Goal: Task Accomplishment & Management: Manage account settings

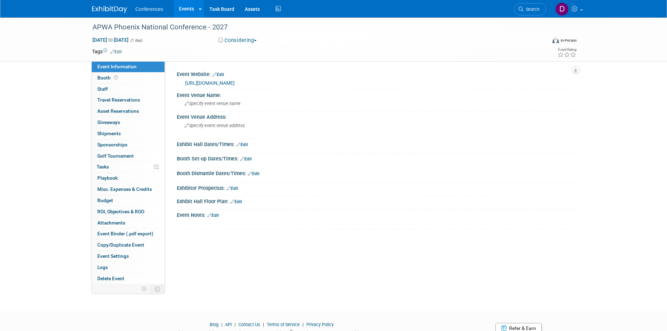
click at [114, 10] on img at bounding box center [109, 9] width 35 height 7
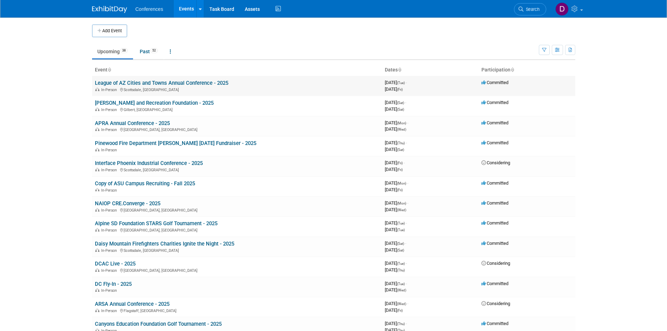
click at [118, 84] on link "League of AZ Cities and Towns Annual Conference - 2025" at bounding box center [161, 83] width 133 height 6
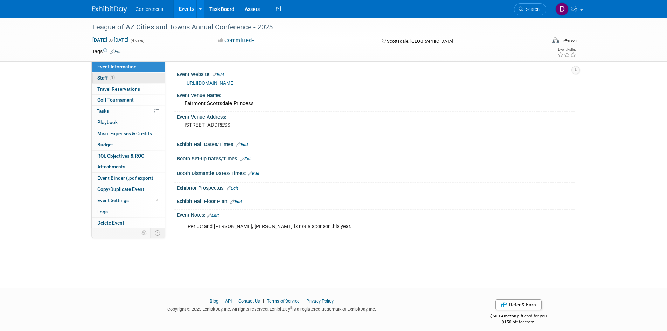
click at [99, 78] on span "Staff 1" at bounding box center [106, 78] width 18 height 6
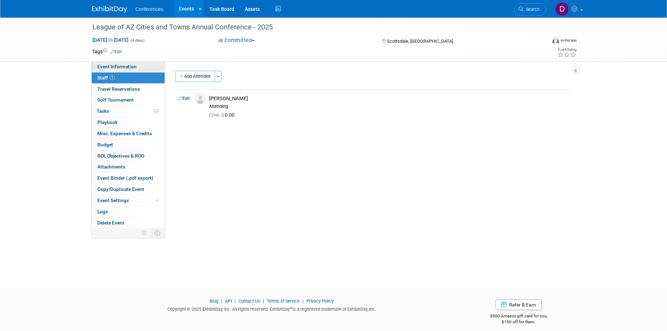
click at [103, 68] on span "Event Information" at bounding box center [116, 67] width 39 height 6
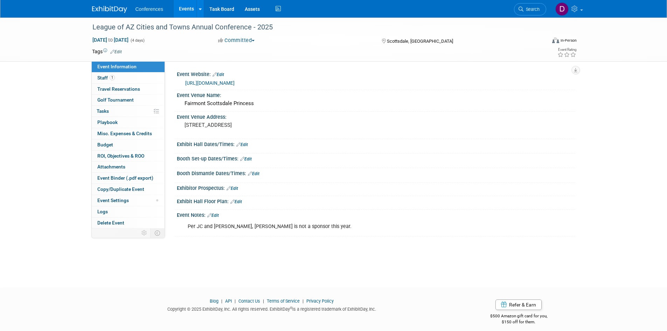
click at [118, 6] on img at bounding box center [109, 9] width 35 height 7
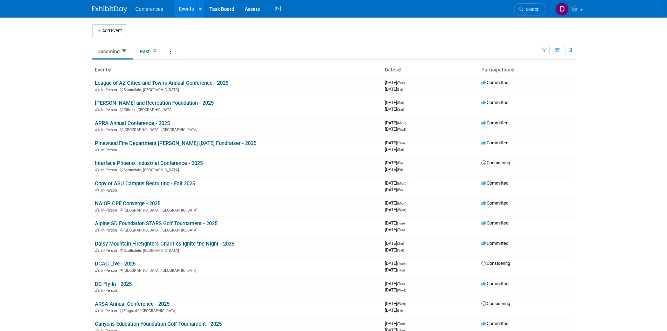
click at [120, 31] on button "Add Event" at bounding box center [109, 31] width 35 height 13
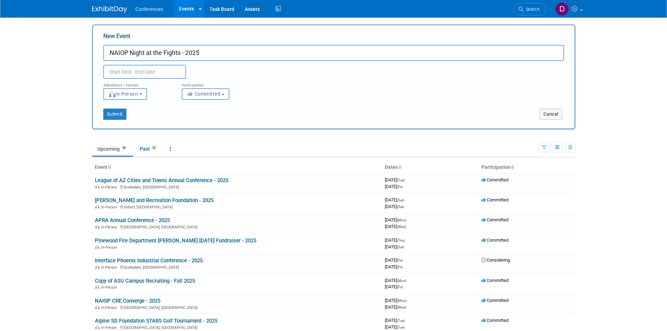
type input "NAIOP Night at the Fights - 2025"
click at [136, 70] on input "text" at bounding box center [144, 72] width 83 height 14
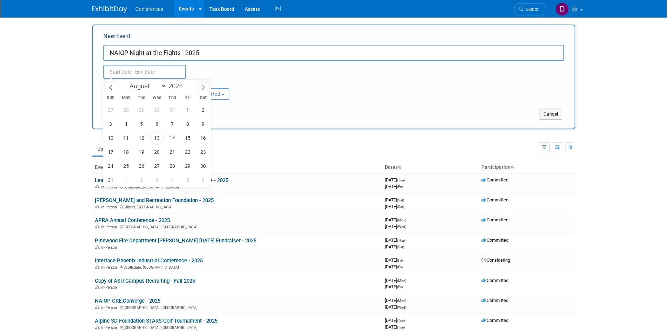
click at [199, 86] on span at bounding box center [203, 87] width 13 height 12
select select "8"
click at [175, 137] on span "18" at bounding box center [173, 138] width 14 height 14
type input "[DATE] to [DATE]"
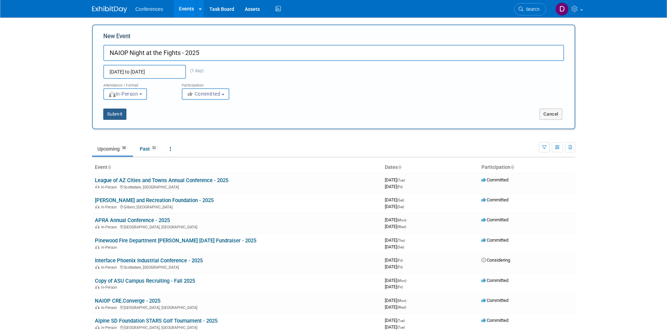
click at [112, 114] on button "Submit" at bounding box center [114, 114] width 23 height 11
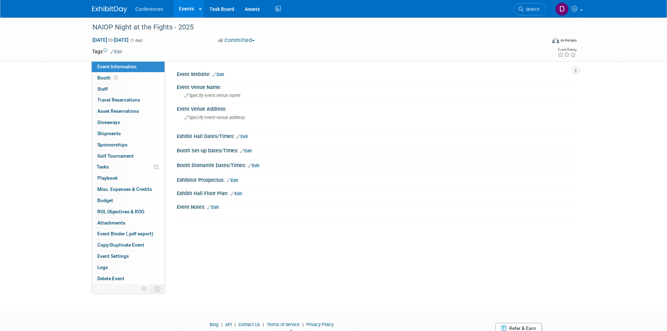
click at [219, 75] on link "Edit" at bounding box center [219, 74] width 12 height 5
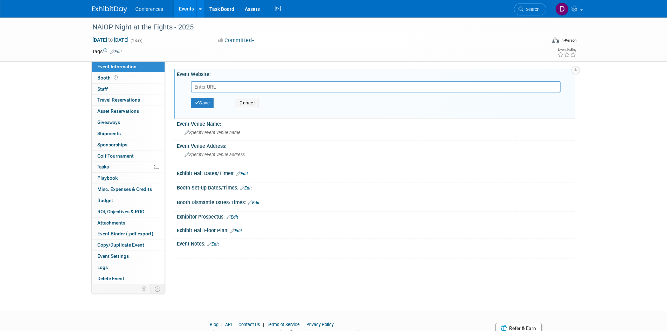
click at [222, 85] on input "text" at bounding box center [376, 86] width 370 height 11
type input "[URL][DOMAIN_NAME]"
click at [205, 105] on button "Save" at bounding box center [202, 103] width 23 height 11
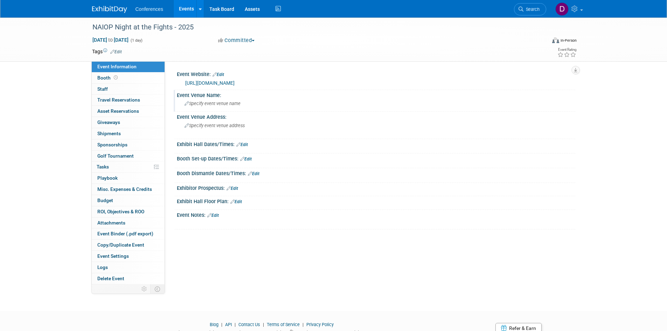
click at [225, 106] on span "Specify event venue name" at bounding box center [213, 103] width 56 height 5
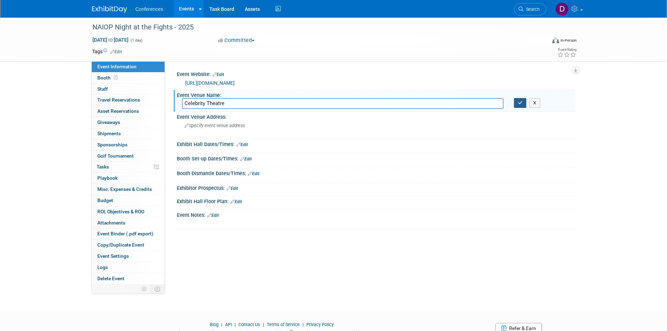
type input "Celebrity Theatre"
click at [520, 105] on icon "button" at bounding box center [520, 103] width 5 height 5
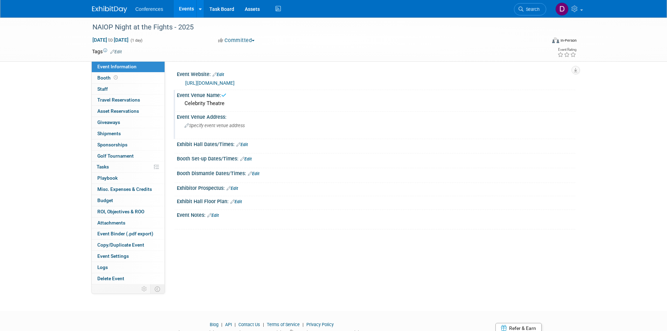
click at [255, 136] on div "Specify event venue address" at bounding box center [260, 128] width 156 height 16
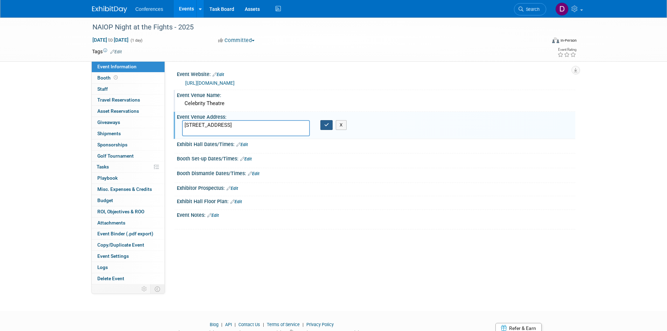
type textarea "440 N 32nd St, Phoenix, AZ 85008"
click at [326, 127] on icon "button" at bounding box center [326, 125] width 5 height 5
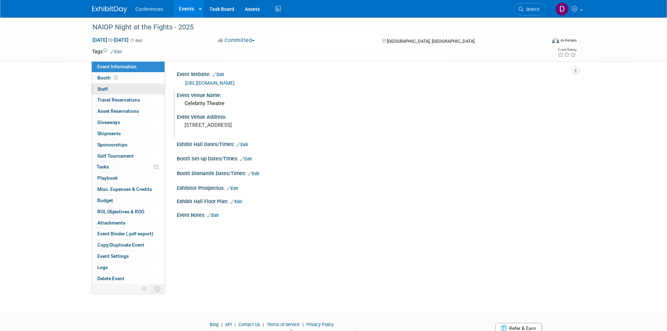
click at [115, 87] on link "0 Staff 0" at bounding box center [128, 89] width 73 height 11
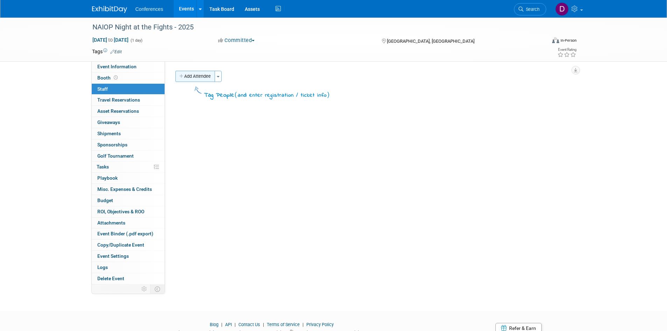
click at [192, 71] on button "Add Attendee" at bounding box center [196, 76] width 40 height 11
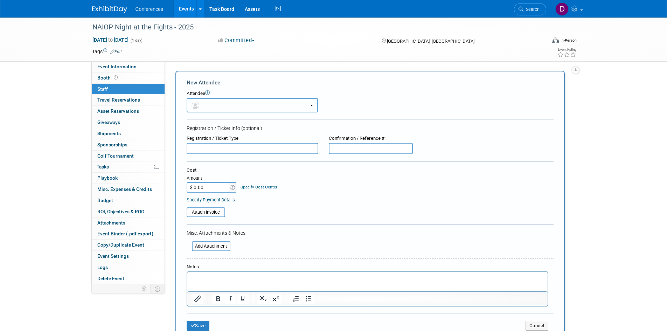
click at [229, 109] on button "button" at bounding box center [252, 105] width 131 height 14
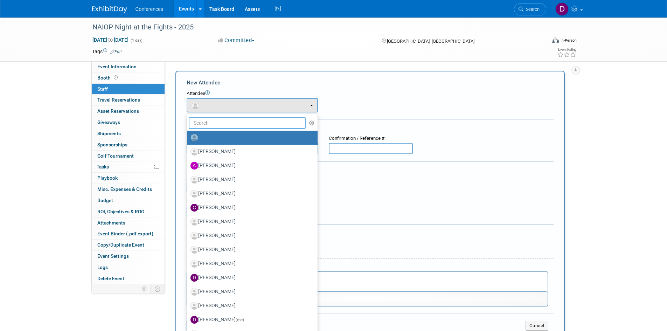
click at [234, 121] on input "text" at bounding box center [247, 123] width 117 height 12
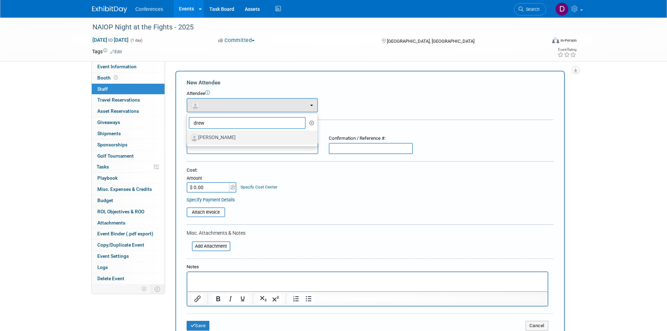
type input "drew"
click at [226, 136] on label "Drew Butler" at bounding box center [251, 137] width 120 height 11
click at [188, 136] on input "Drew Butler" at bounding box center [186, 137] width 5 height 5
select select "456d3680-d3a4-4ff2-b098-57a1ca83fa45"
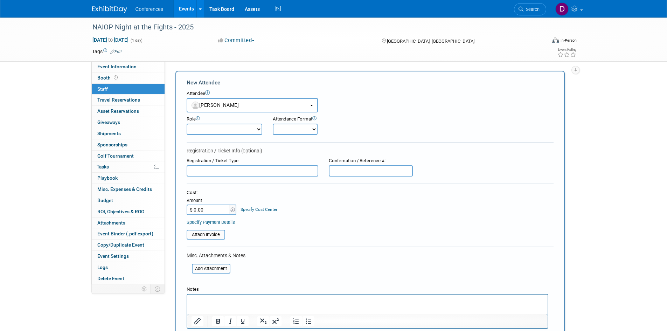
click at [240, 130] on select "Attending Booth Exhibitor Demonstrator Host Invited Planner Presenter" at bounding box center [225, 129] width 76 height 11
click at [187, 124] on select "Attending Booth Exhibitor Demonstrator Host Invited Planner Presenter" at bounding box center [225, 129] width 76 height 11
click at [379, 108] on div "Attendee <img src="https://www.exhibitday.com/Images/Unassigned-User-Icon.png" …" at bounding box center [370, 101] width 367 height 22
click at [238, 131] on select "Attending Booth Exhibitor Demonstrator Host Invited Planner Presenter" at bounding box center [225, 129] width 76 height 11
select select "2"
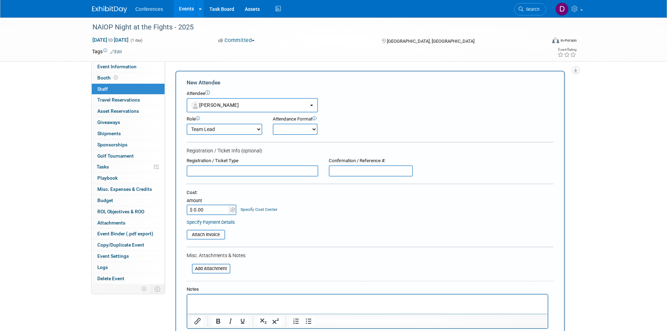
click at [187, 124] on select "Attending Booth Exhibitor Demonstrator Host Invited Planner Presenter" at bounding box center [225, 129] width 76 height 11
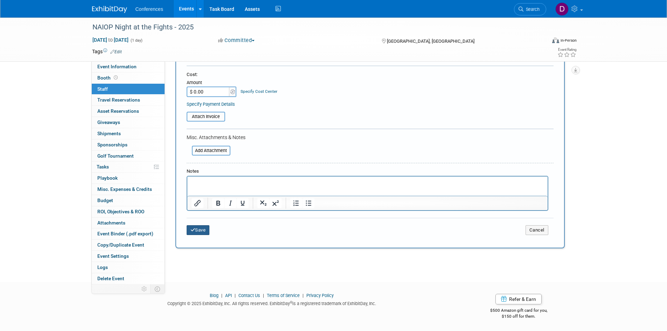
click at [201, 229] on button "Save" at bounding box center [198, 230] width 23 height 10
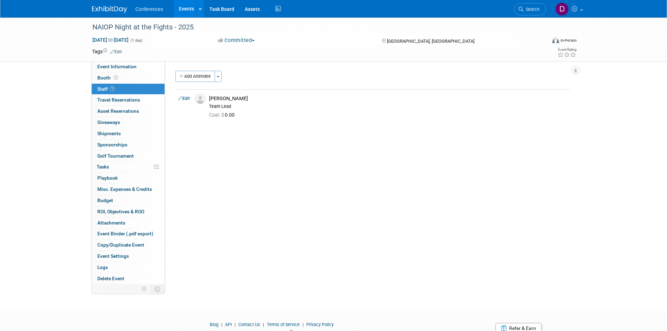
click at [74, 121] on div "NAIOP Night at the Fights - 2025 Sep 18, 2025 to Sep 18, 2025 (1 day) Sep 18, 2…" at bounding box center [333, 158] width 667 height 281
click at [111, 10] on img at bounding box center [109, 9] width 35 height 7
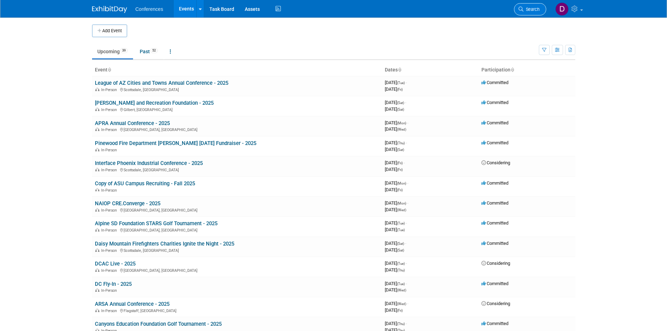
click at [534, 3] on link "Search" at bounding box center [530, 9] width 32 height 12
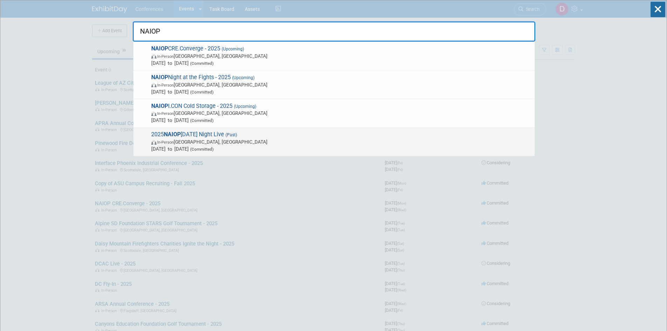
type input "NAIOP"
click at [215, 132] on span "2025 NAIOP Thursday Night Live (Past) In-Person Phoenix, AZ Jun 12, 2025 to Jun…" at bounding box center [340, 141] width 382 height 21
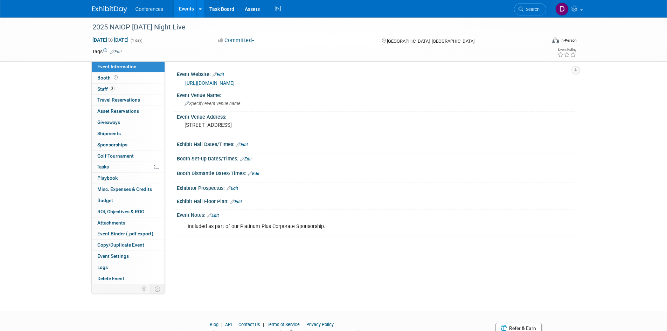
click at [309, 226] on div "Included as part of our Platinum Plus Corporate Sponsorship." at bounding box center [341, 227] width 316 height 14
copy div "Included as part of our Platinum Plus Corporate Sponsorship."
click at [111, 10] on img at bounding box center [109, 9] width 35 height 7
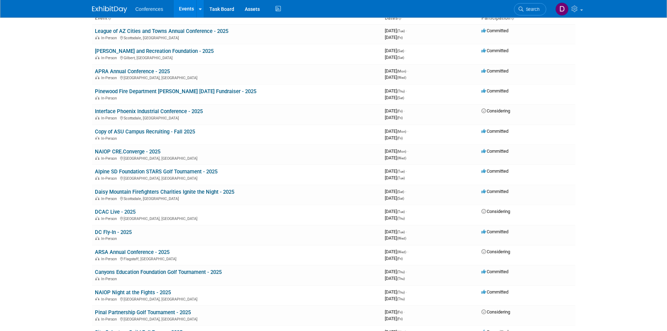
scroll to position [70, 0]
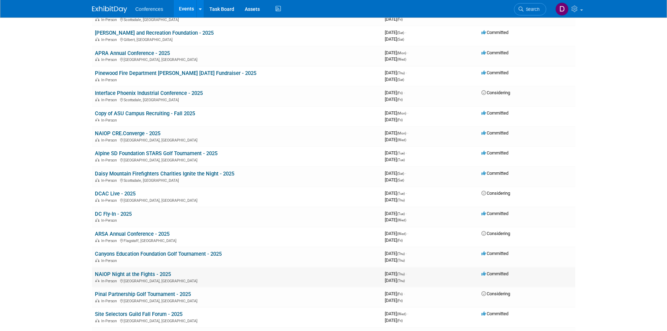
click at [143, 273] on link "NAIOP Night at the Fights - 2025" at bounding box center [133, 274] width 76 height 6
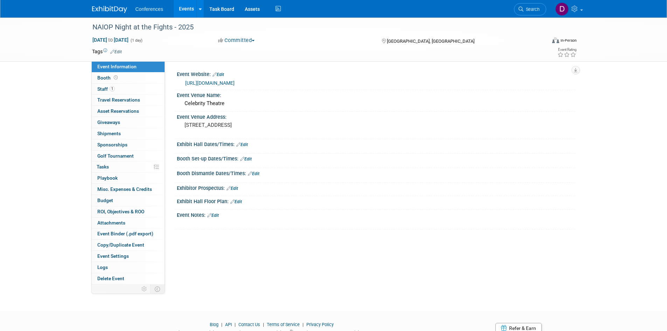
click at [219, 218] on link "Edit" at bounding box center [213, 215] width 12 height 5
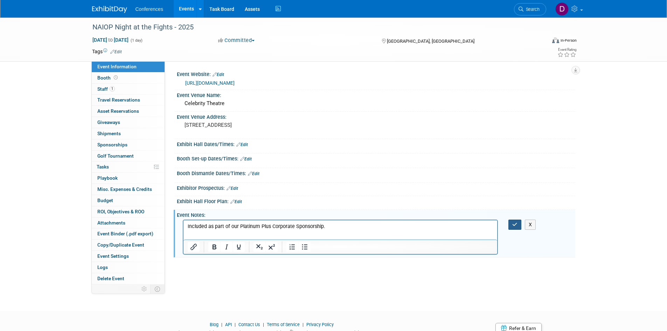
click at [513, 227] on icon "button" at bounding box center [515, 224] width 5 height 5
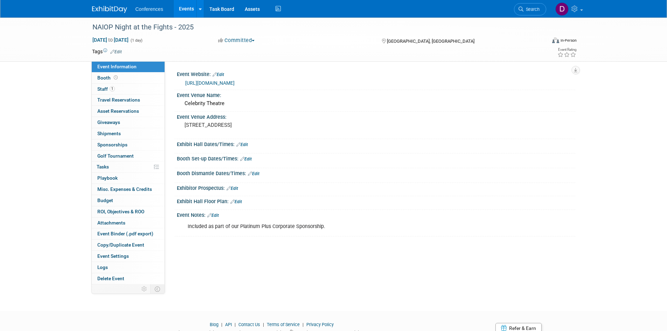
click at [47, 179] on div "NAIOP Night at the Fights - 2025 [DATE] to [DATE] (1 day) [DATE] to [DATE] Comm…" at bounding box center [333, 158] width 667 height 281
click at [234, 234] on div "Included as part of our Platinum Plus Corporate Sponsorship." at bounding box center [341, 227] width 316 height 14
click at [218, 218] on link "Edit" at bounding box center [213, 215] width 12 height 5
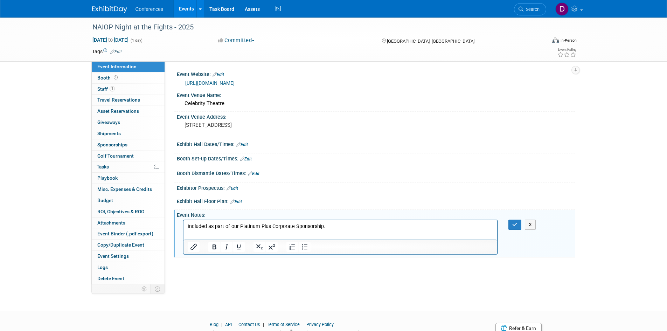
click at [355, 227] on p "Included as part of our Platinum Plus Corporate Sponsorship." at bounding box center [340, 226] width 306 height 7
click at [520, 230] on button "button" at bounding box center [515, 225] width 13 height 10
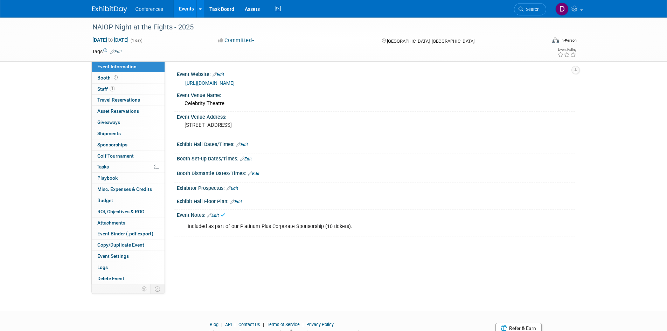
click at [69, 181] on div "NAIOP Night at the Fights - 2025 Sep 18, 2025 to Sep 18, 2025 (1 day) Sep 18, 2…" at bounding box center [333, 158] width 667 height 281
click at [103, 88] on span "Staff 1" at bounding box center [106, 89] width 18 height 6
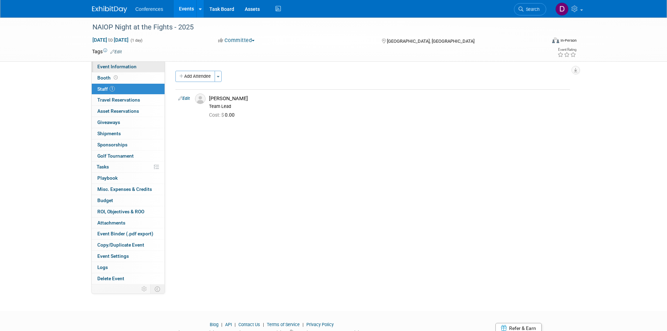
click at [126, 64] on span "Event Information" at bounding box center [116, 67] width 39 height 6
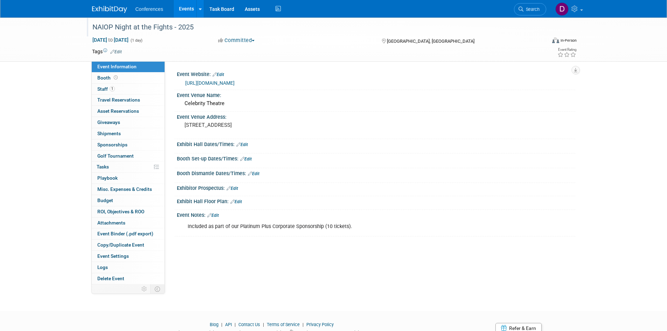
click at [183, 23] on div "NAIOP Night at the Fights - 2025" at bounding box center [313, 27] width 446 height 13
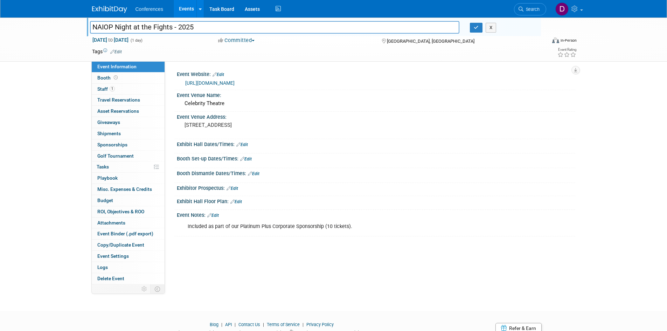
click at [183, 23] on input "NAIOP Night at the Fights - 2025" at bounding box center [275, 27] width 370 height 12
click at [52, 178] on div "NAIOP Night at the Fights - 2025 NAIOP Night at the Fights - 2025 X Sep 18, 202…" at bounding box center [333, 158] width 667 height 281
click at [478, 27] on icon "button" at bounding box center [476, 27] width 5 height 5
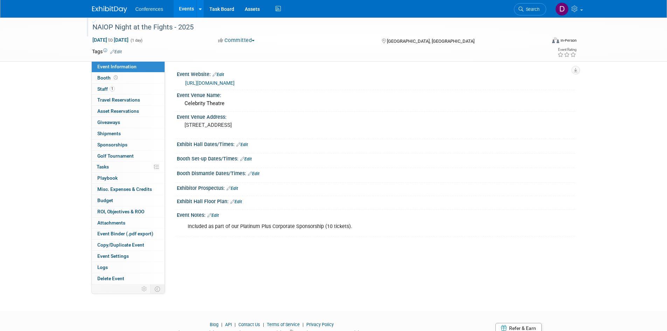
click at [38, 156] on div "NAIOP Night at the Fights - 2025 Sep 18, 2025 to Sep 18, 2025 (1 day) Sep 18, 2…" at bounding box center [333, 158] width 667 height 281
click at [110, 87] on span "1" at bounding box center [112, 88] width 5 height 5
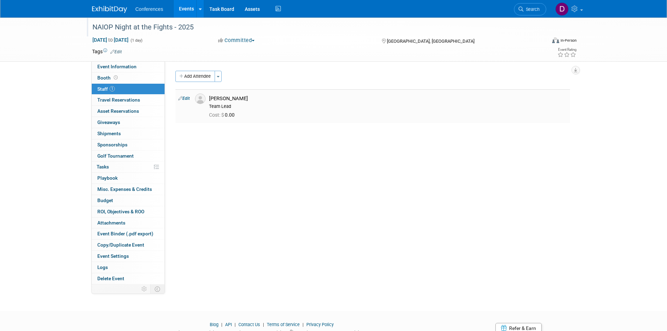
click at [229, 98] on div "[PERSON_NAME]" at bounding box center [388, 98] width 358 height 7
click at [212, 76] on button "Add Attendee" at bounding box center [196, 76] width 40 height 11
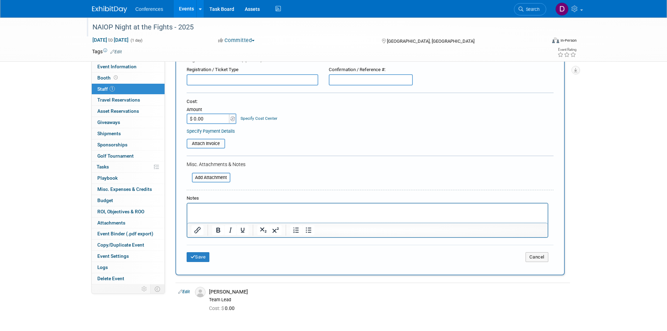
scroll to position [137, 0]
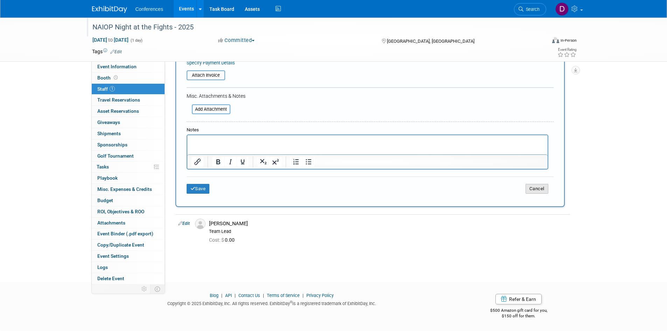
click at [535, 192] on button "Cancel" at bounding box center [537, 189] width 23 height 10
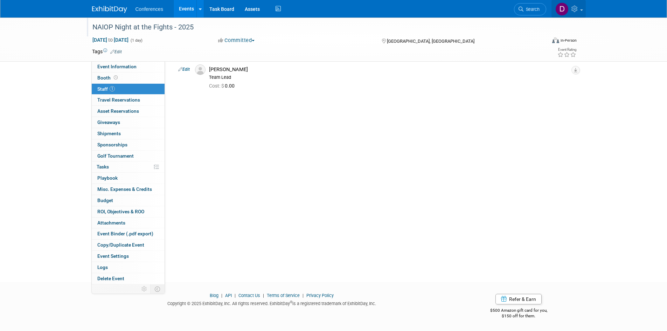
click at [582, 5] on link at bounding box center [569, 9] width 34 height 18
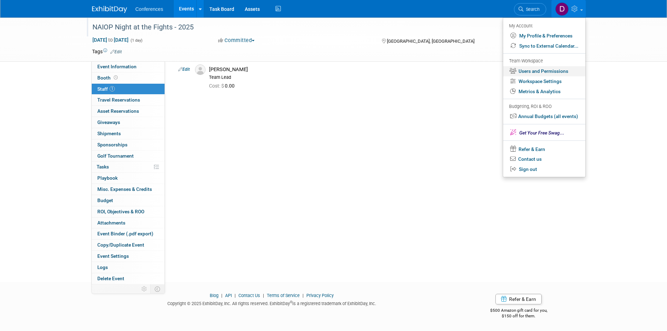
click at [548, 70] on link "Users and Permissions" at bounding box center [544, 71] width 82 height 10
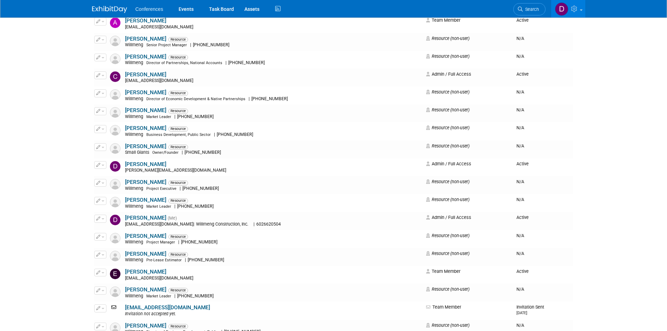
scroll to position [105, 0]
click at [102, 255] on button "button" at bounding box center [100, 254] width 12 height 8
click at [108, 266] on link "Edit" at bounding box center [122, 265] width 55 height 10
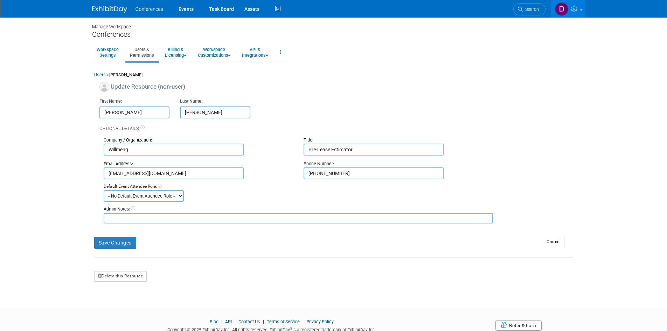
click at [183, 85] on div "Update Resource (non-user)" at bounding box center [336, 88] width 474 height 13
click at [153, 198] on select "-- No Default Event Attendee Role -- Attending Booth Exhibitor Demonstrator Hos…" at bounding box center [144, 196] width 80 height 12
click at [138, 85] on div "Update Resource (non-user)" at bounding box center [336, 88] width 474 height 13
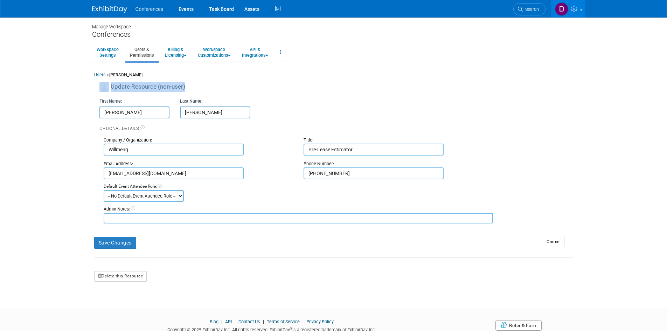
click at [138, 85] on div "Update Resource (non-user)" at bounding box center [336, 88] width 474 height 13
click at [552, 242] on link "Cancel" at bounding box center [554, 242] width 22 height 11
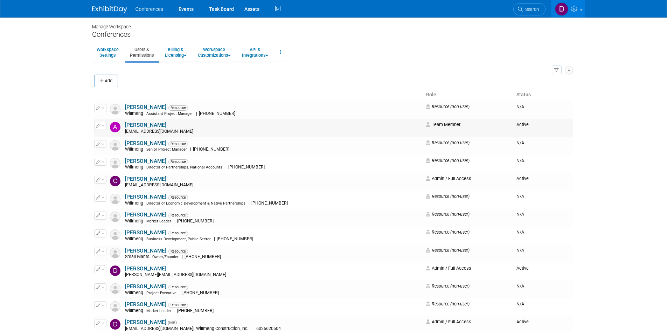
click at [103, 126] on span "button" at bounding box center [103, 125] width 3 height 1
click at [111, 135] on link "Edit" at bounding box center [122, 137] width 55 height 10
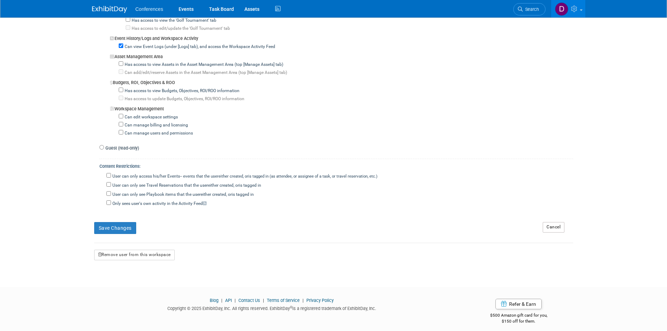
scroll to position [583, 0]
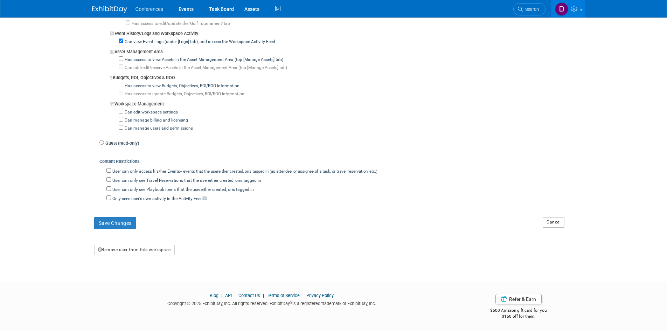
click at [550, 222] on link "Cancel" at bounding box center [554, 222] width 22 height 11
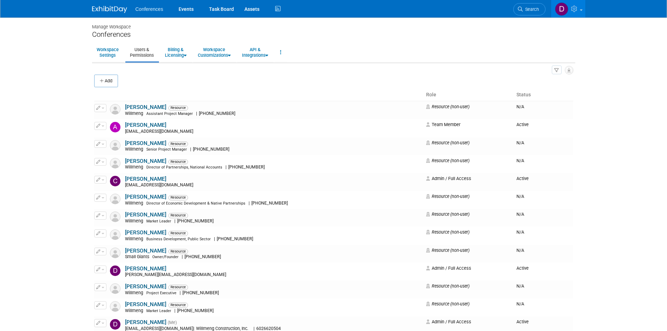
click at [108, 6] on img at bounding box center [109, 9] width 35 height 7
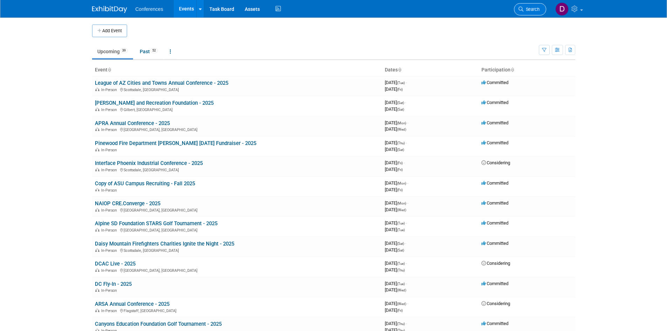
click at [534, 11] on span "Search" at bounding box center [532, 9] width 16 height 5
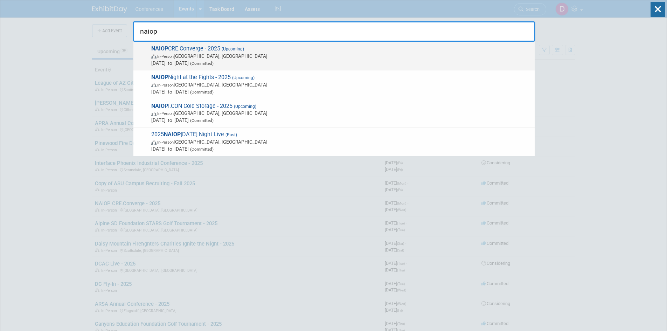
type input "naiop"
click at [206, 48] on span "NAIOP CRE.Converge - 2025 (Upcoming) In-Person [GEOGRAPHIC_DATA], [GEOGRAPHIC_D…" at bounding box center [340, 55] width 382 height 21
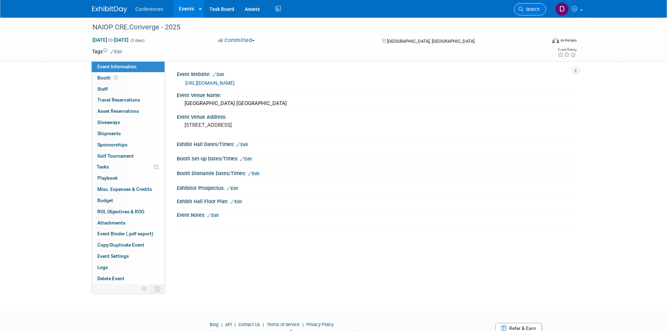
click at [532, 12] on link "Search" at bounding box center [530, 9] width 32 height 12
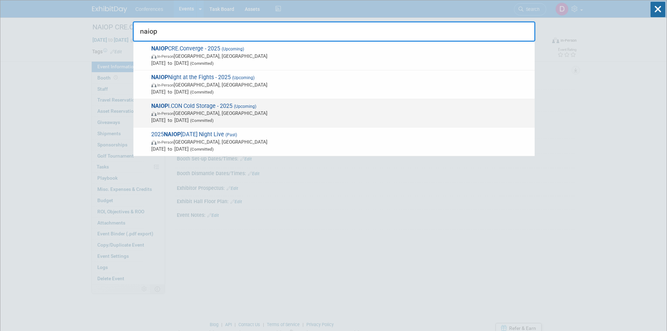
type input "naiop"
click at [212, 105] on span "NAIOP I.CON Cold Storage - 2025 (Upcoming) In-Person Phoenix, AZ Oct 6, 2025 to…" at bounding box center [340, 113] width 382 height 21
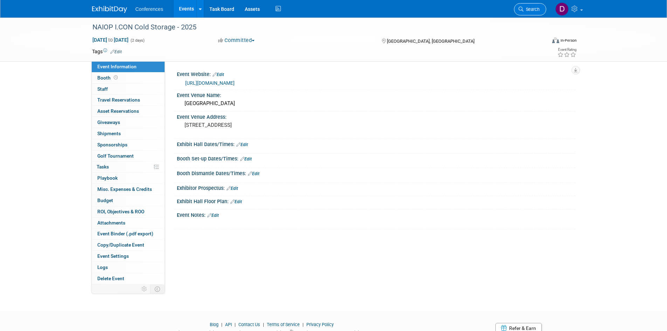
click at [527, 8] on span "Search" at bounding box center [532, 9] width 16 height 5
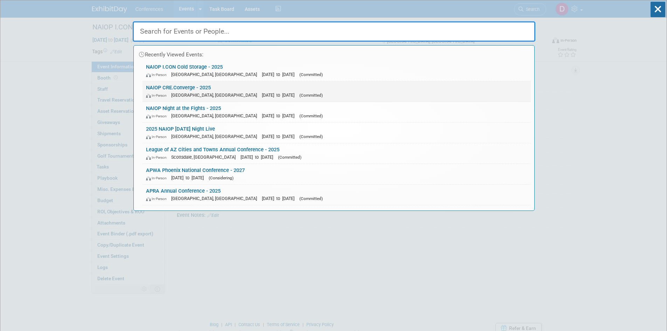
click at [186, 89] on link "NAIOP CRE.Converge - 2025 In-Person Toronto, Canada Sep 8, 2025 to Sep 10, 2025…" at bounding box center [337, 91] width 388 height 20
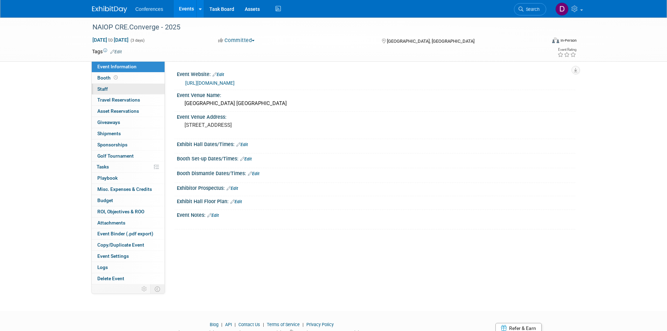
click at [107, 88] on span "Staff 0" at bounding box center [102, 89] width 11 height 6
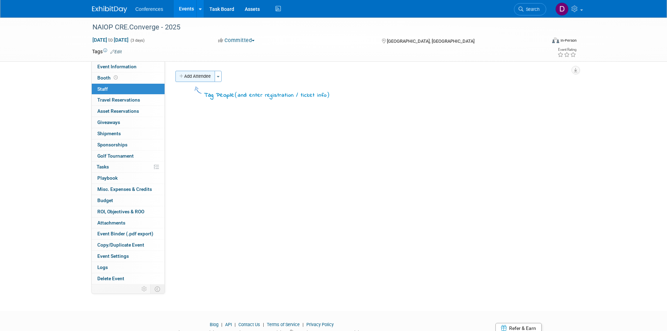
click at [194, 78] on button "Add Attendee" at bounding box center [196, 76] width 40 height 11
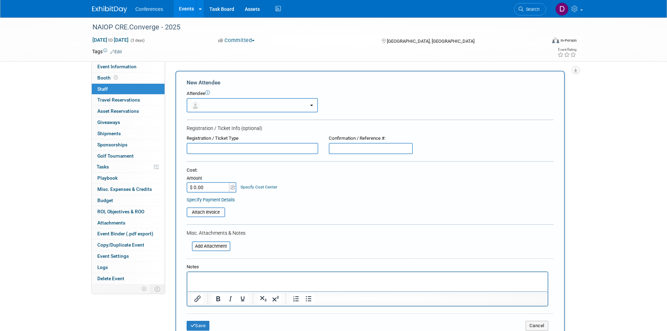
click at [231, 105] on button "button" at bounding box center [252, 105] width 131 height 14
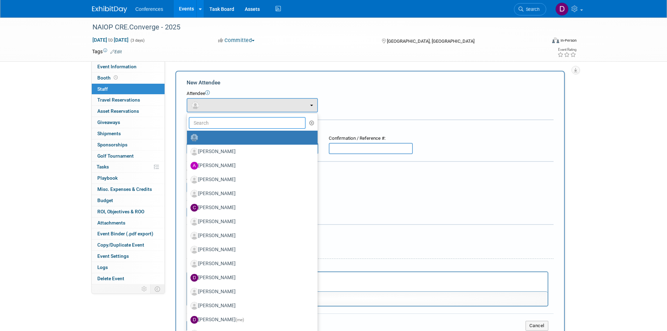
click at [226, 125] on input "text" at bounding box center [247, 123] width 117 height 12
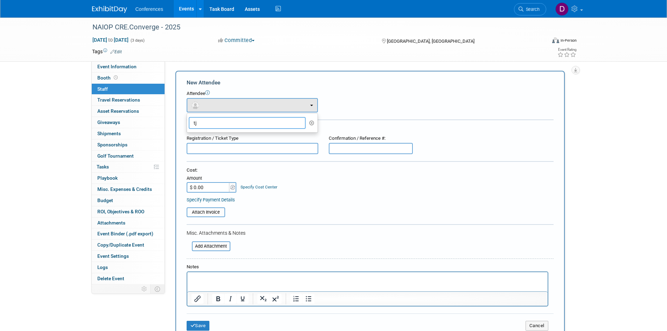
click at [227, 123] on input "tj" at bounding box center [247, 123] width 117 height 12
type input "[PERSON_NAME]"
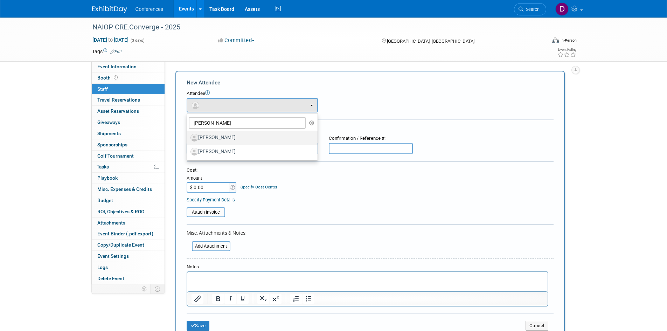
click at [226, 140] on label "[PERSON_NAME]" at bounding box center [251, 137] width 120 height 11
click at [188, 139] on input "[PERSON_NAME]" at bounding box center [186, 137] width 5 height 5
select select "275d931a-fd0d-434b-b31c-483138bef210"
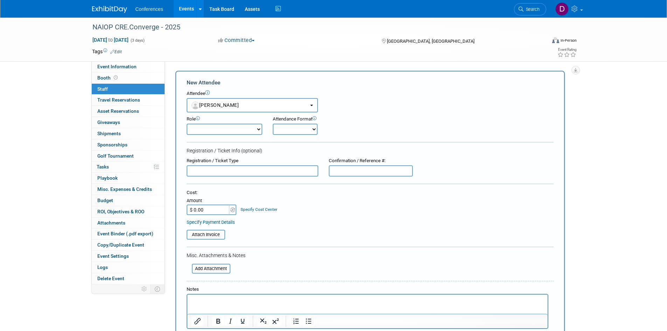
click at [223, 132] on select "Attending Booth Exhibitor Demonstrator Host Invited Planner Presenter" at bounding box center [225, 129] width 76 height 11
select select "300"
click at [187, 124] on select "Attending Booth Exhibitor Demonstrator Host Invited Planner Presenter" at bounding box center [225, 129] width 76 height 11
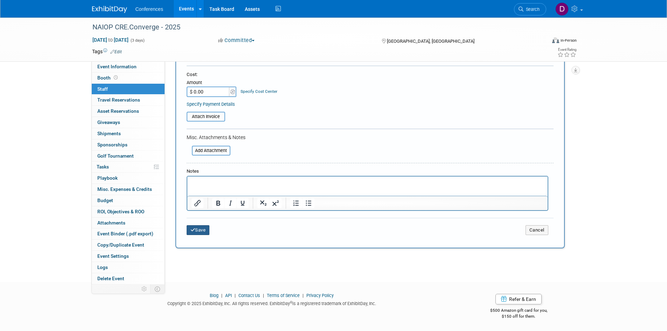
click at [197, 231] on button "Save" at bounding box center [198, 230] width 23 height 10
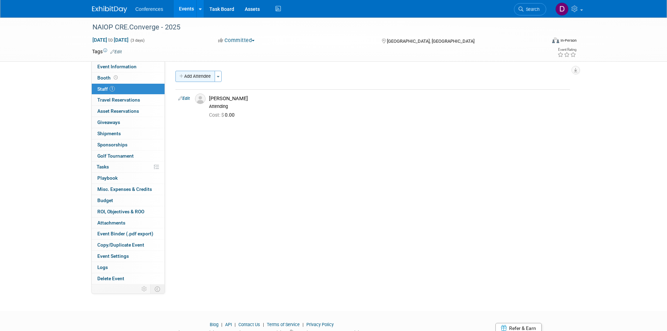
click at [196, 78] on button "Add Attendee" at bounding box center [196, 76] width 40 height 11
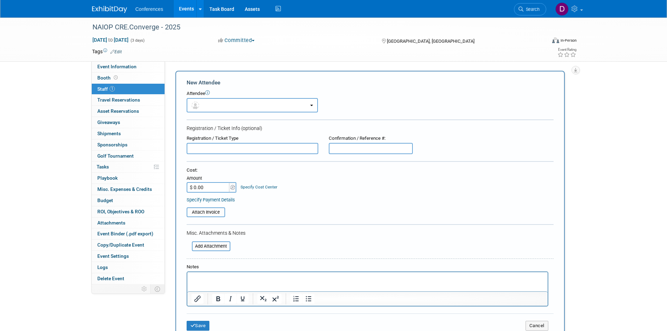
click at [211, 112] on form "New Attendee Attendee <img src="[URL][DOMAIN_NAME]" style="width: 22px; height:…" at bounding box center [370, 207] width 367 height 257
click at [210, 106] on button "button" at bounding box center [252, 105] width 131 height 14
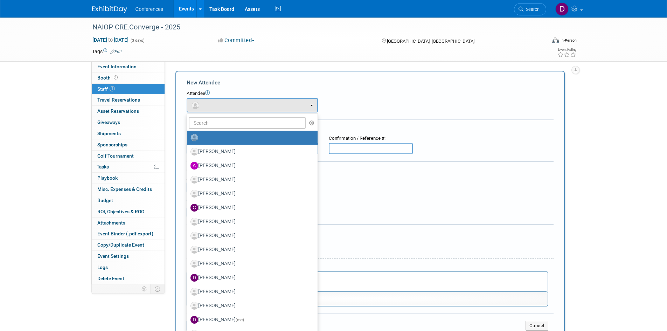
click at [46, 130] on div "NAIOP CRE.Converge - 2025 [DATE] to [DATE] (3 days) [DATE] to [DATE] Committed …" at bounding box center [333, 212] width 667 height 389
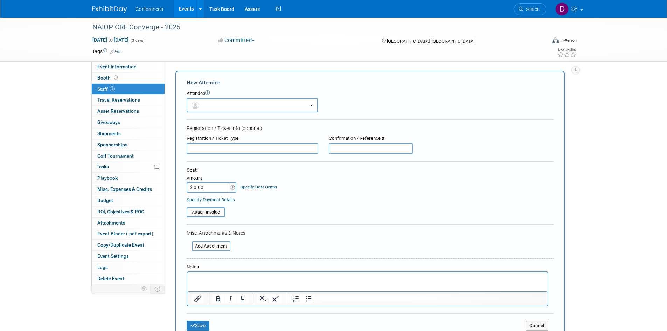
click at [183, 11] on link "Events" at bounding box center [187, 9] width 26 height 18
